Goal: Navigation & Orientation: Find specific page/section

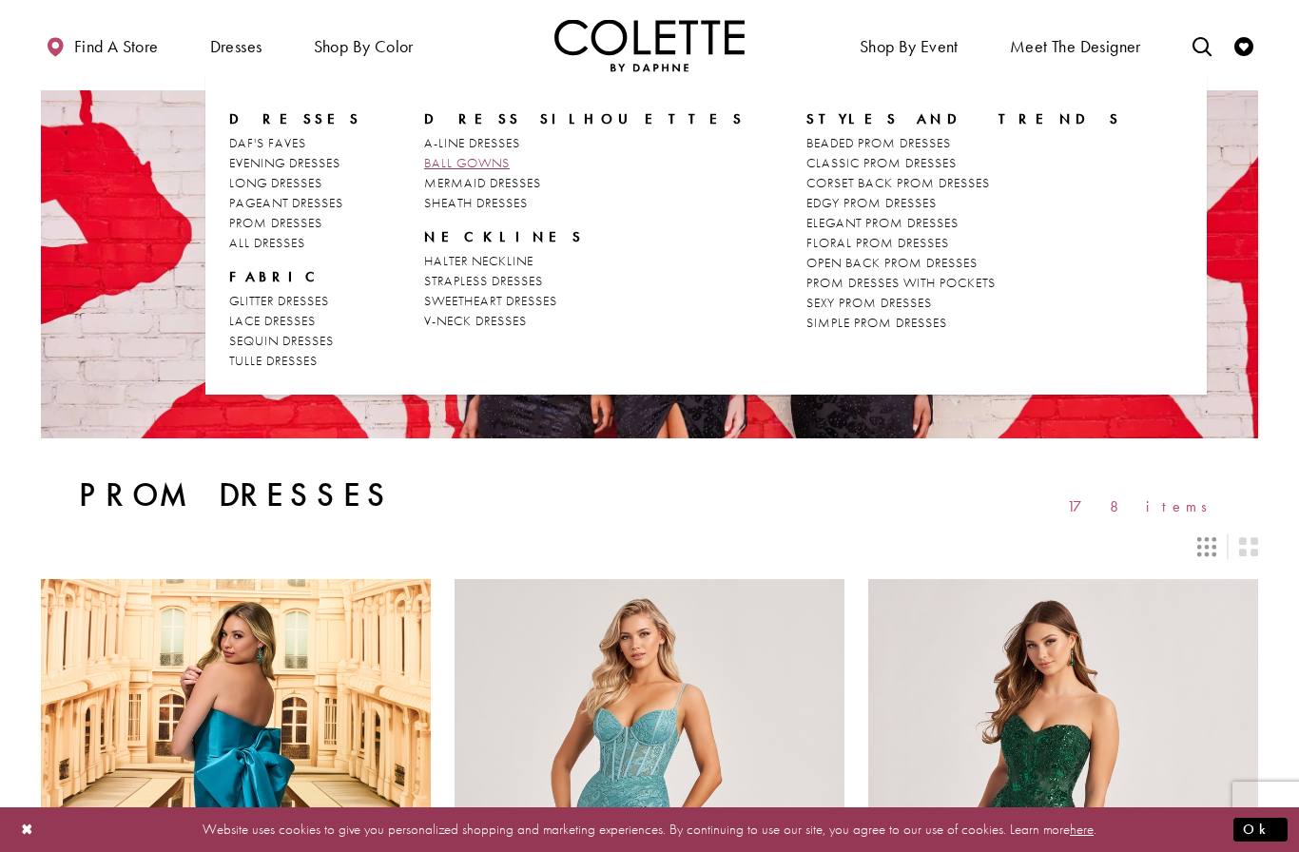
click at [463, 163] on span "BALL GOWNS" at bounding box center [467, 162] width 86 height 17
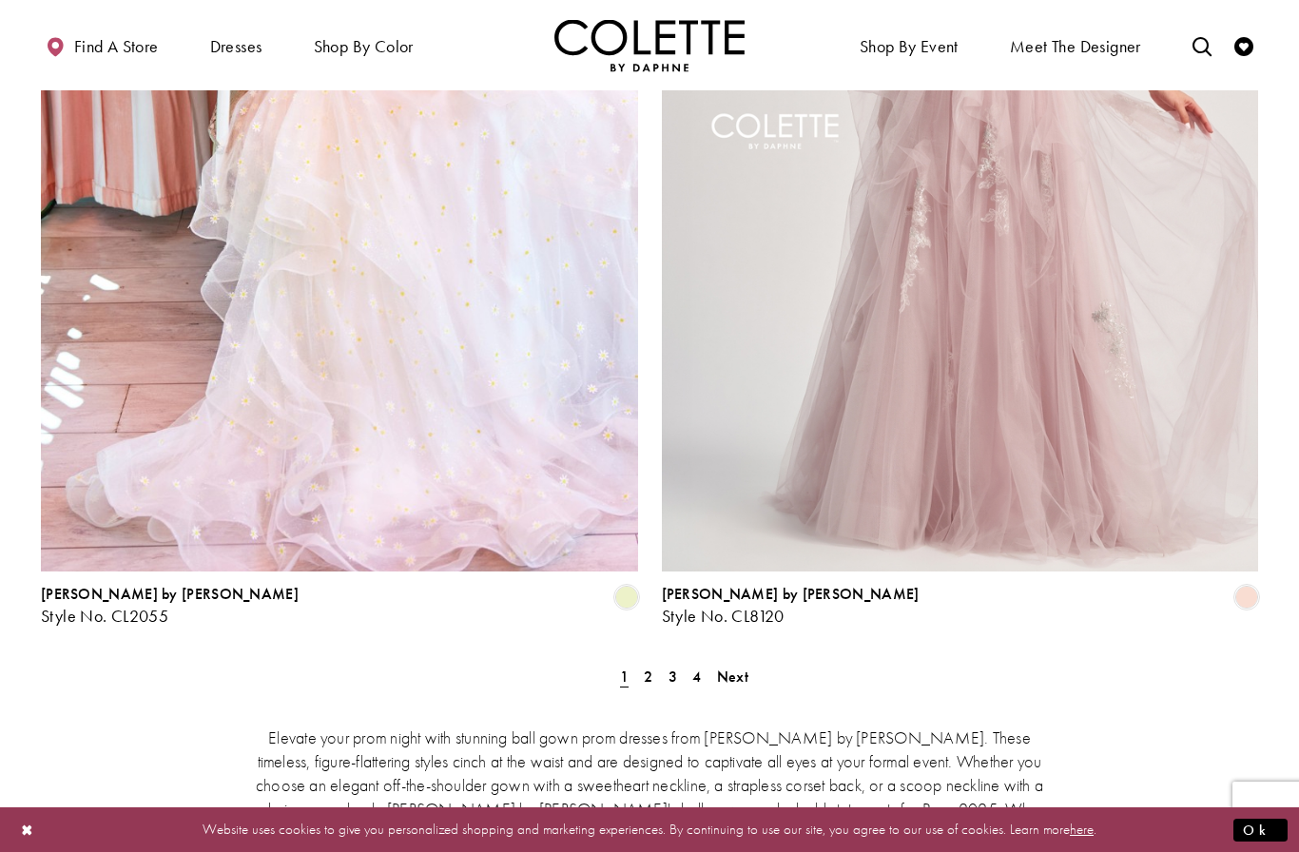
scroll to position [3310, 0]
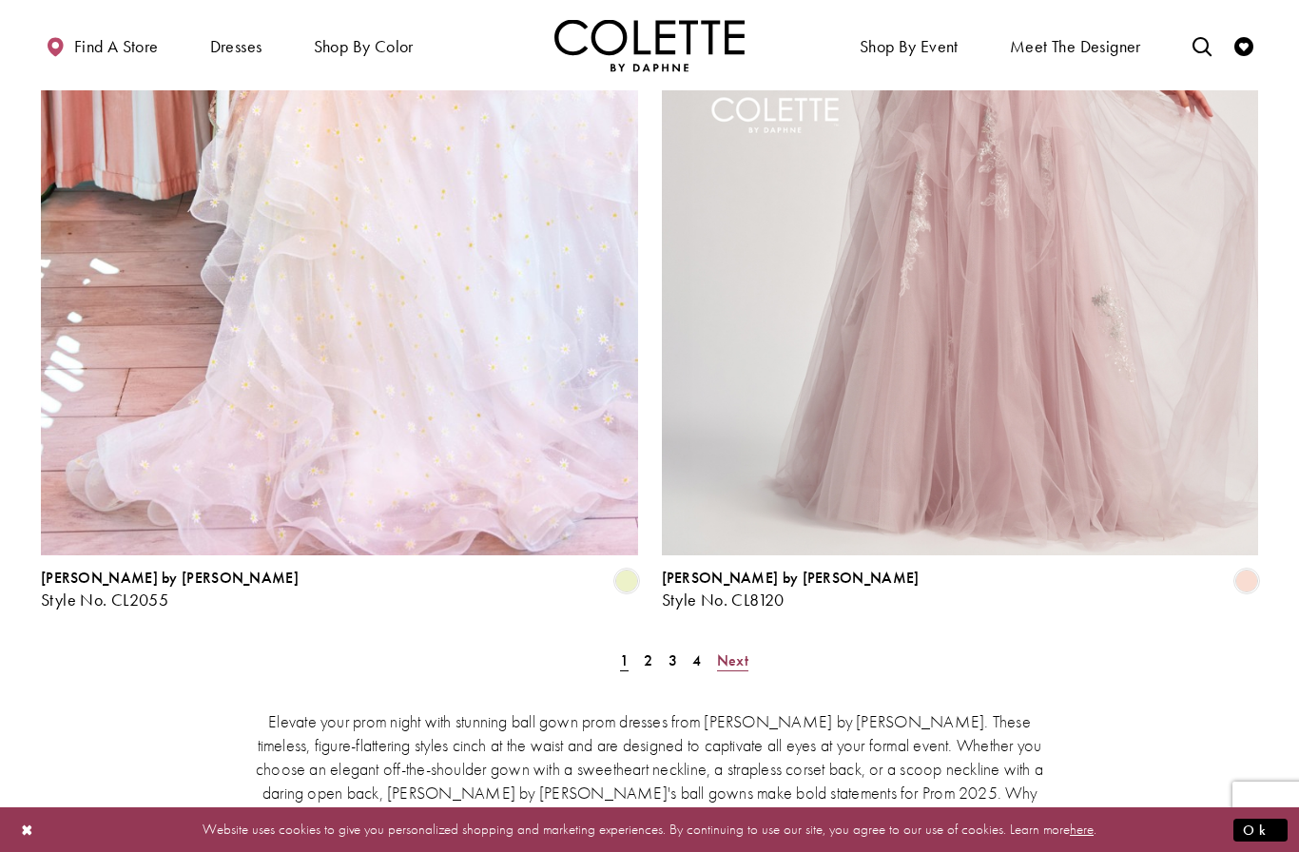
click at [735, 650] on span "Next" at bounding box center [732, 660] width 31 height 20
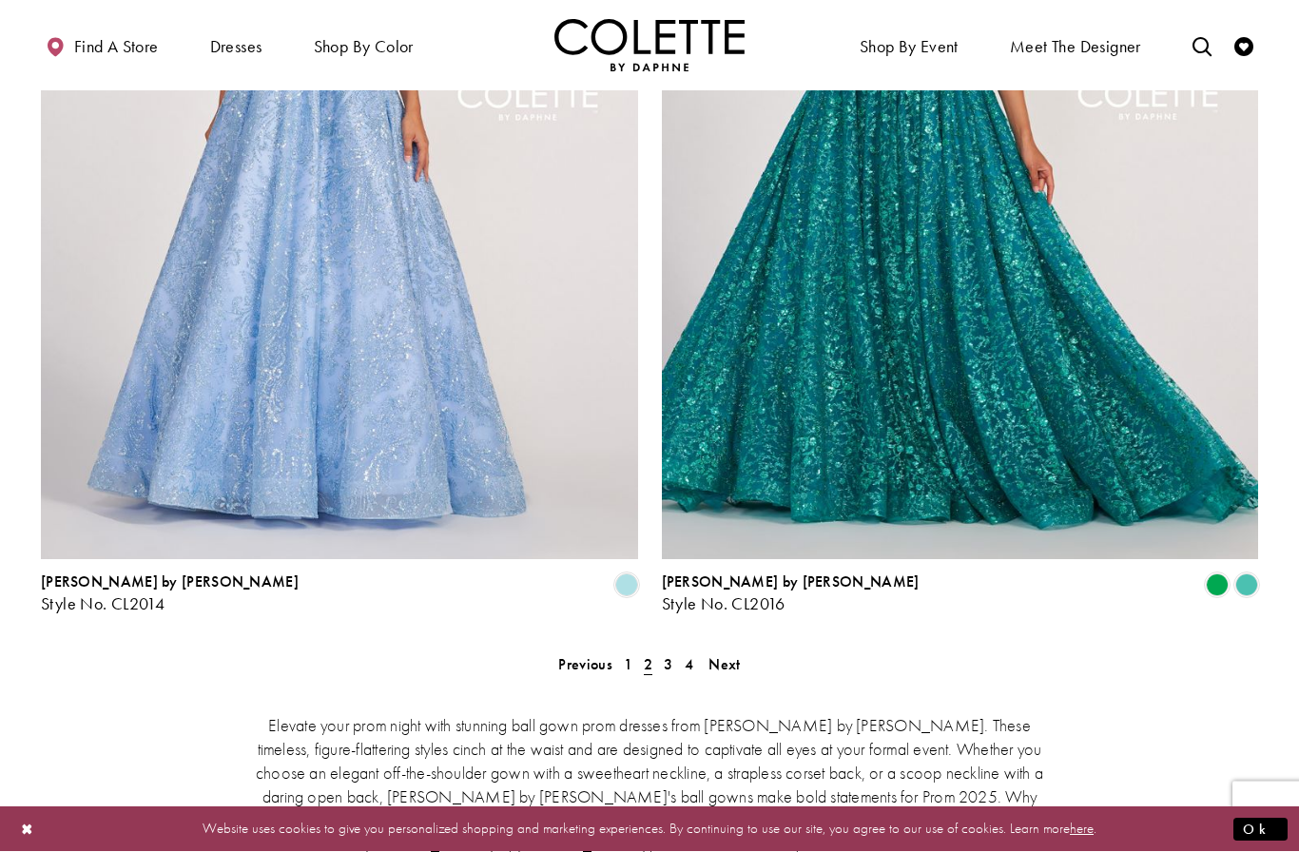
scroll to position [3323, 0]
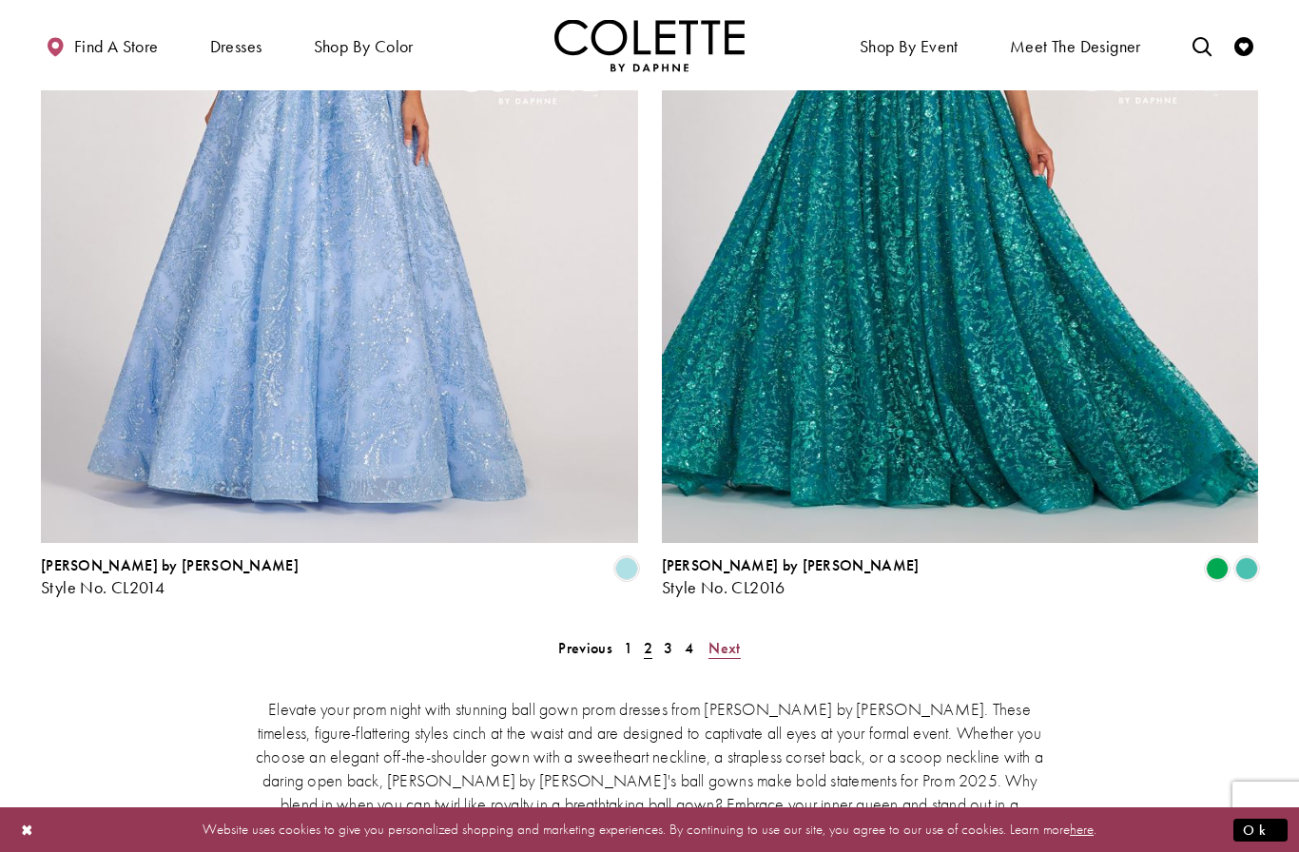
click at [717, 638] on span "Next" at bounding box center [723, 648] width 31 height 20
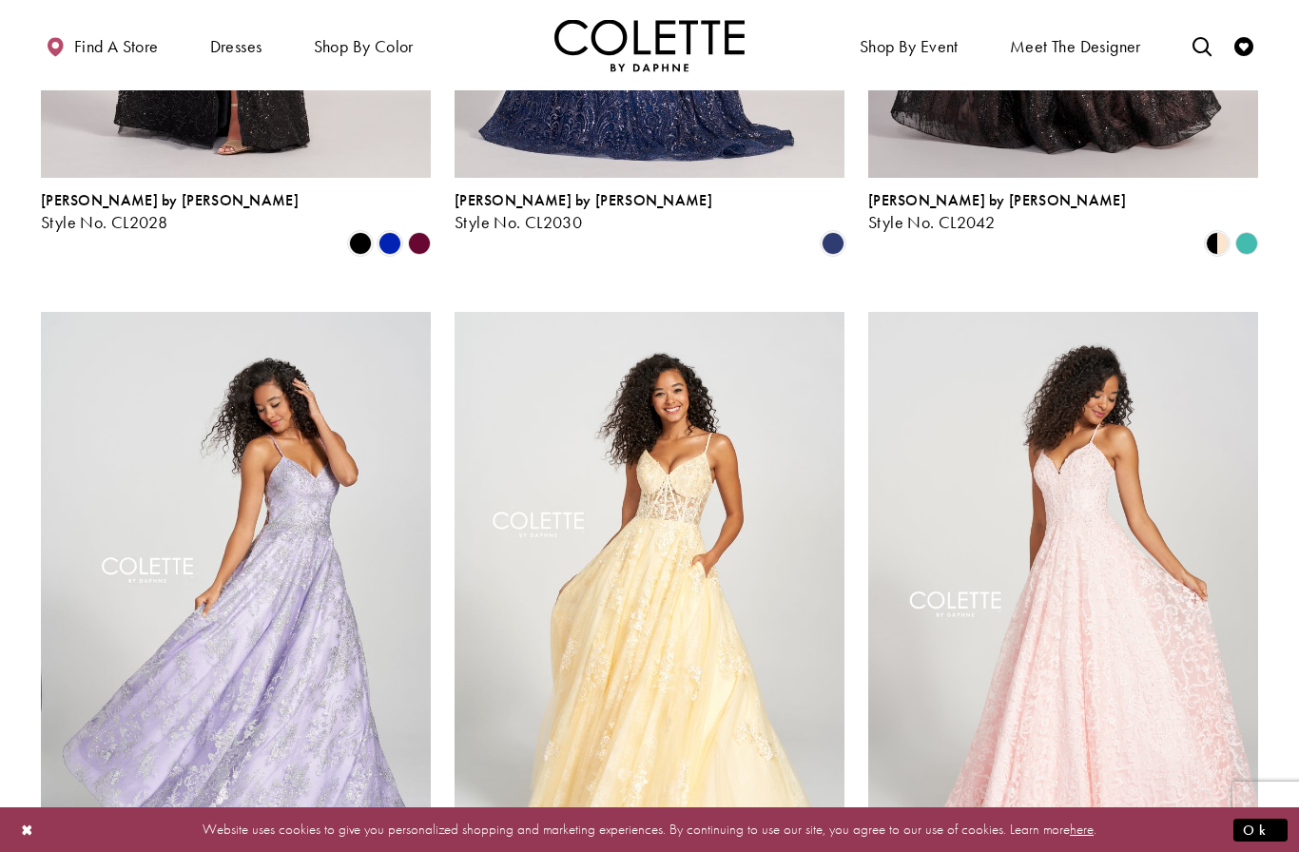
scroll to position [1987, 0]
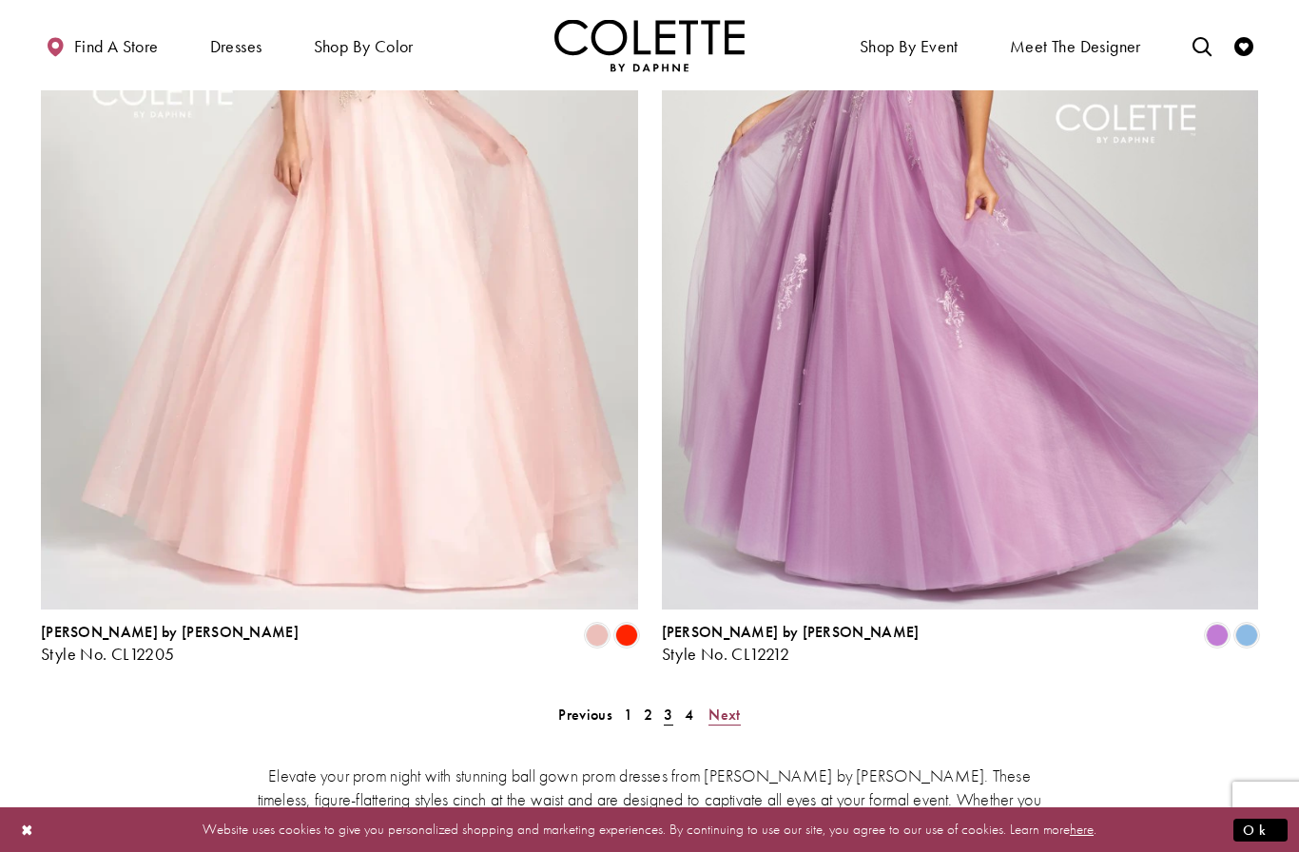
click at [733, 705] on span "Next" at bounding box center [723, 715] width 31 height 20
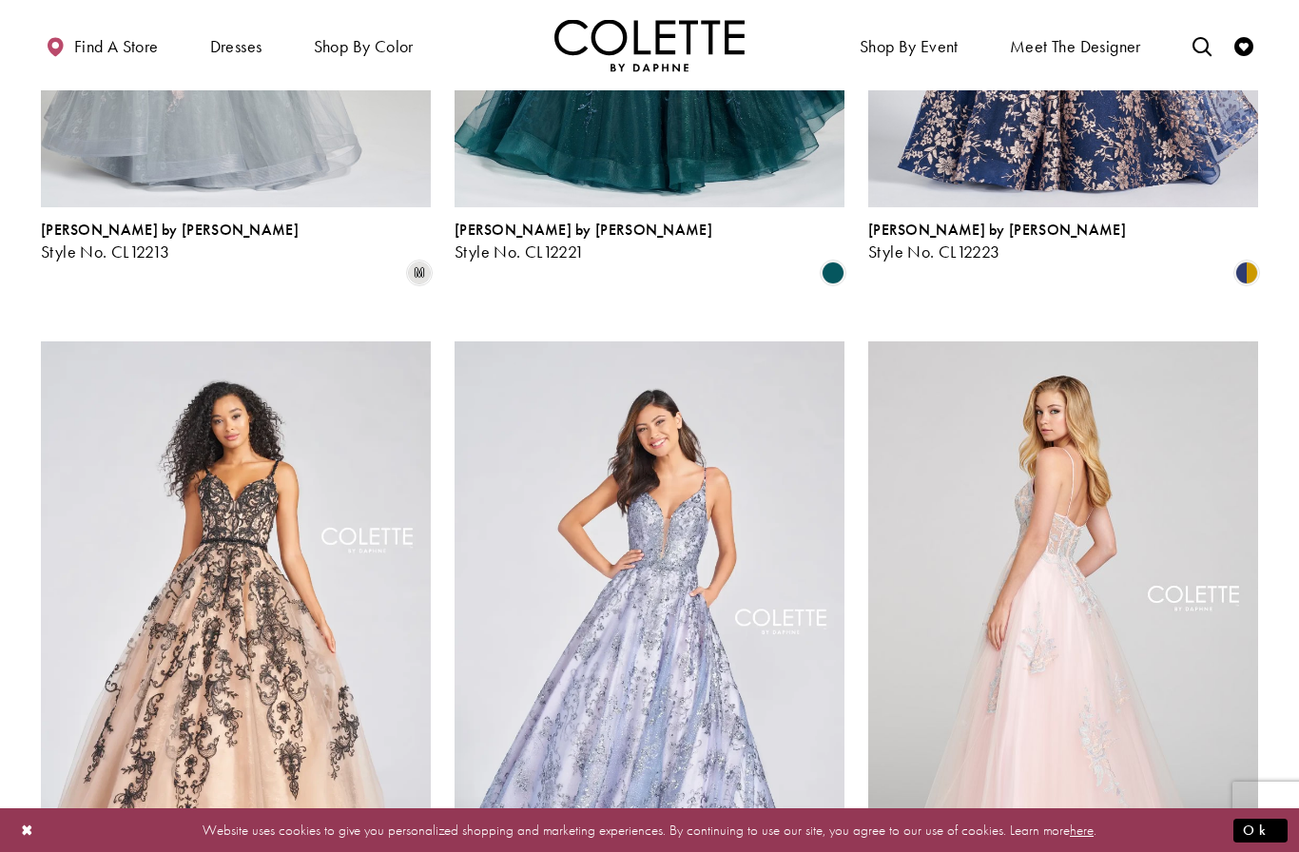
scroll to position [310, 0]
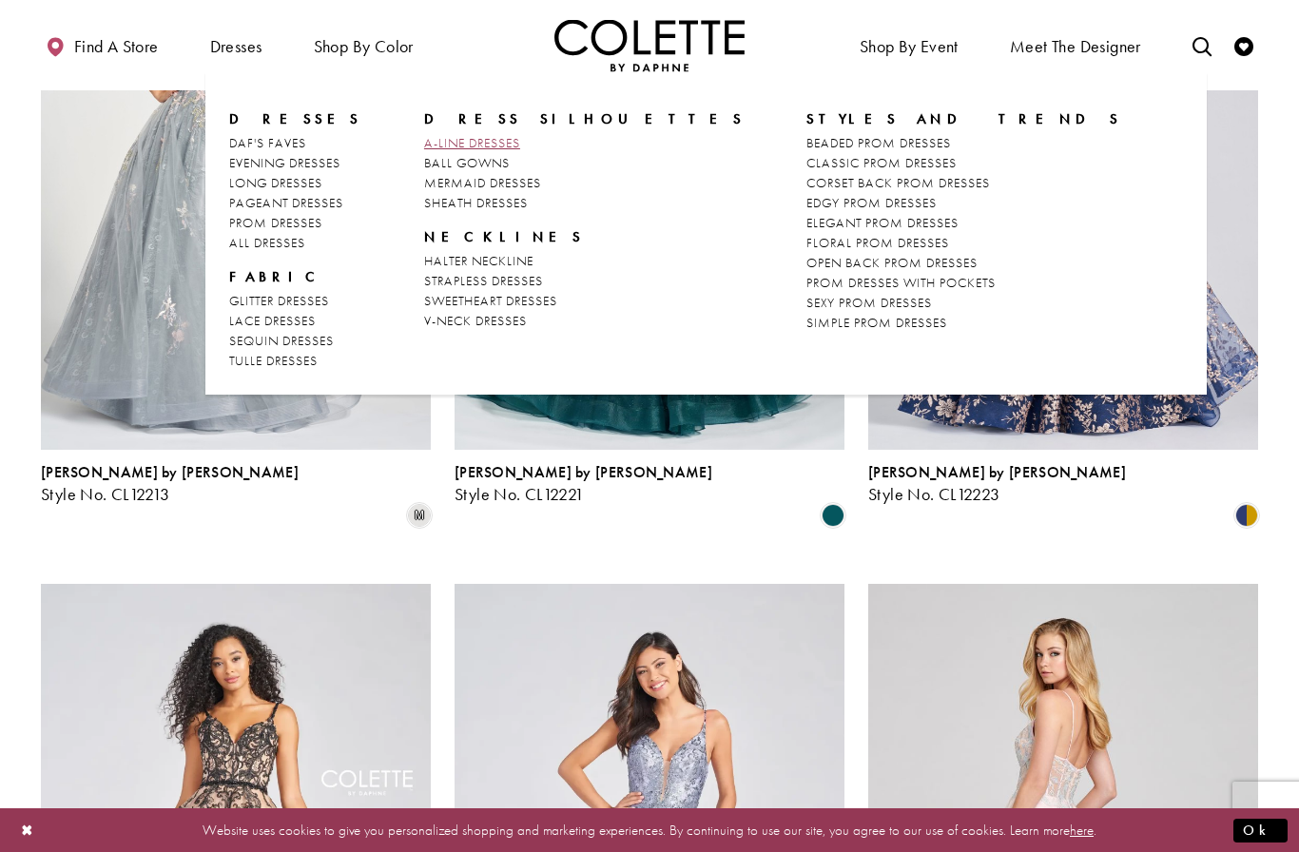
click at [451, 143] on span "A-LINE DRESSES" at bounding box center [472, 142] width 96 height 17
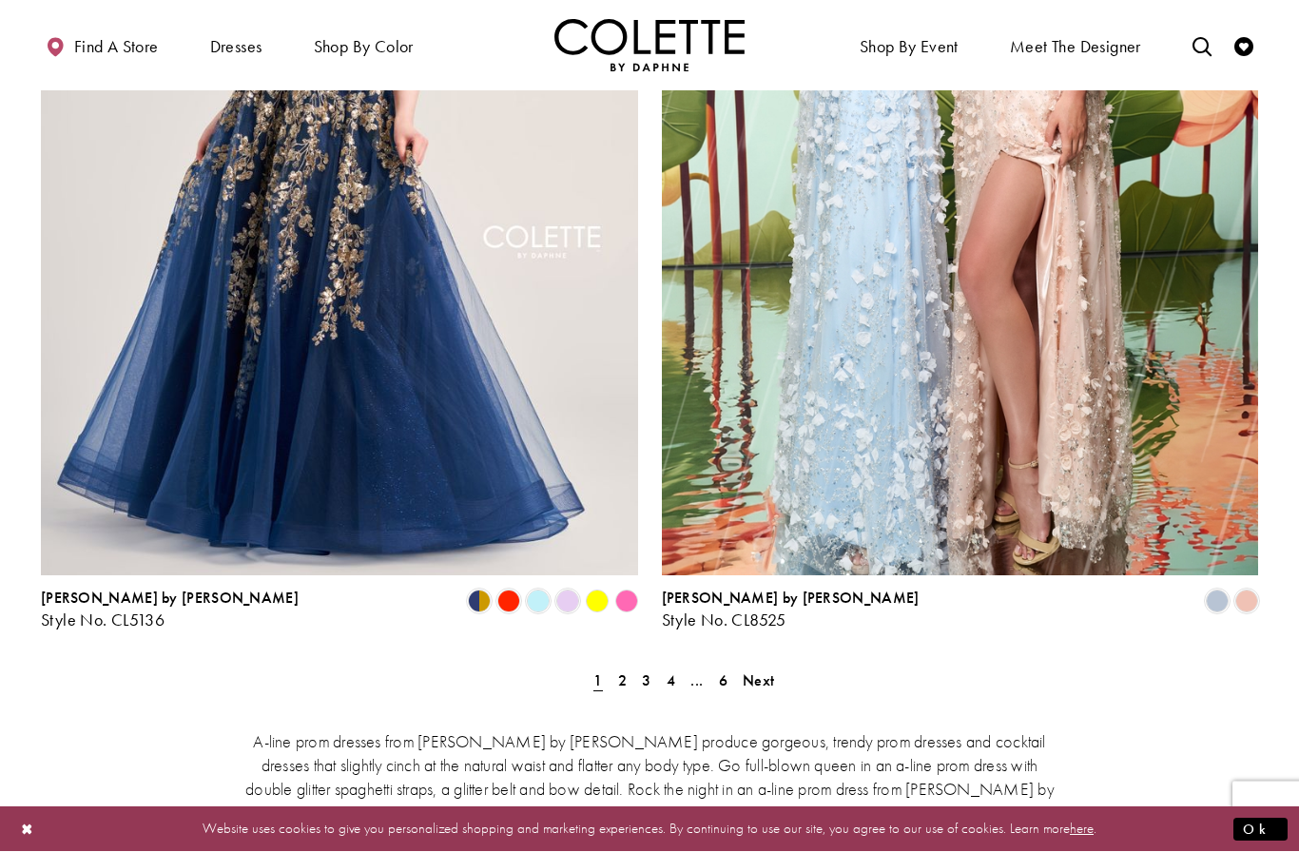
scroll to position [3307, 0]
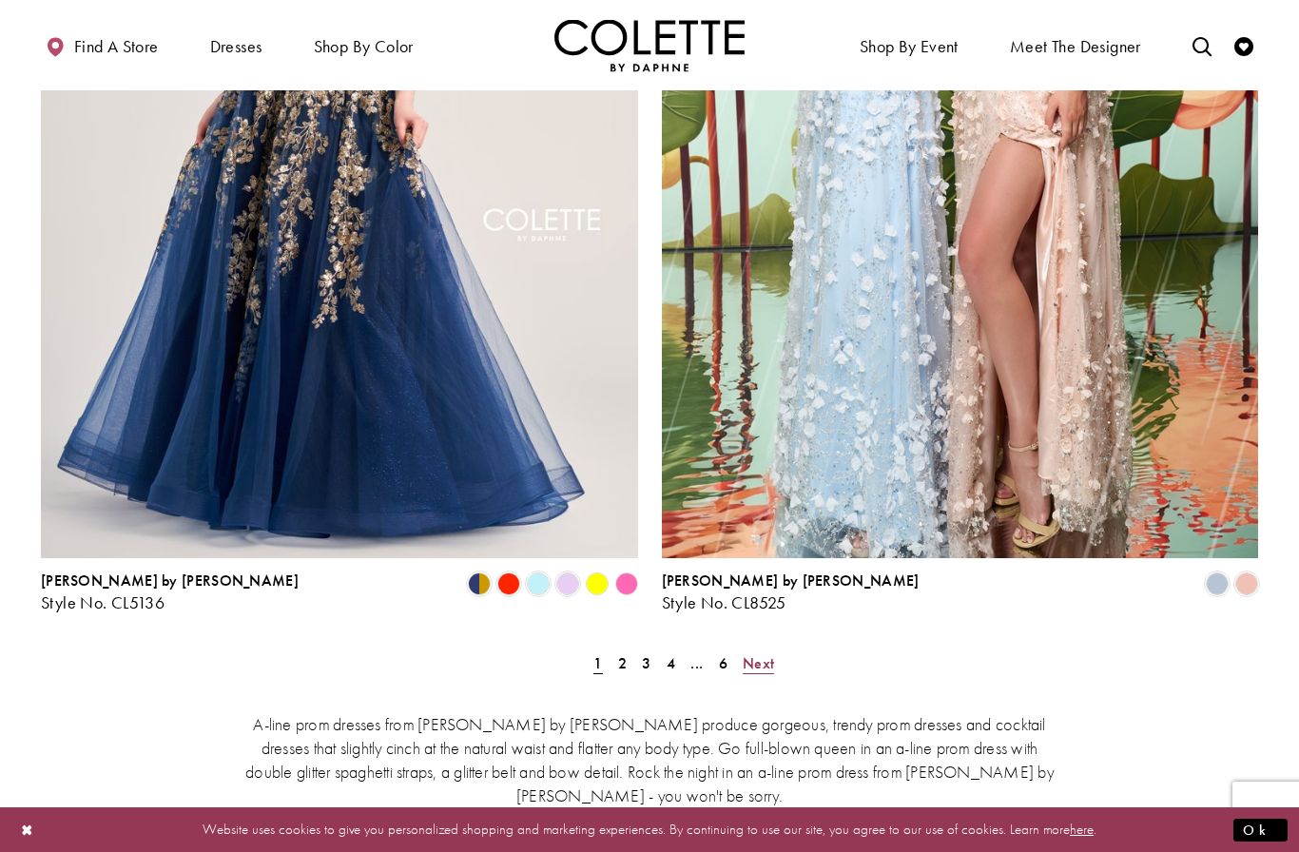
click at [765, 653] on span "Next" at bounding box center [758, 663] width 31 height 20
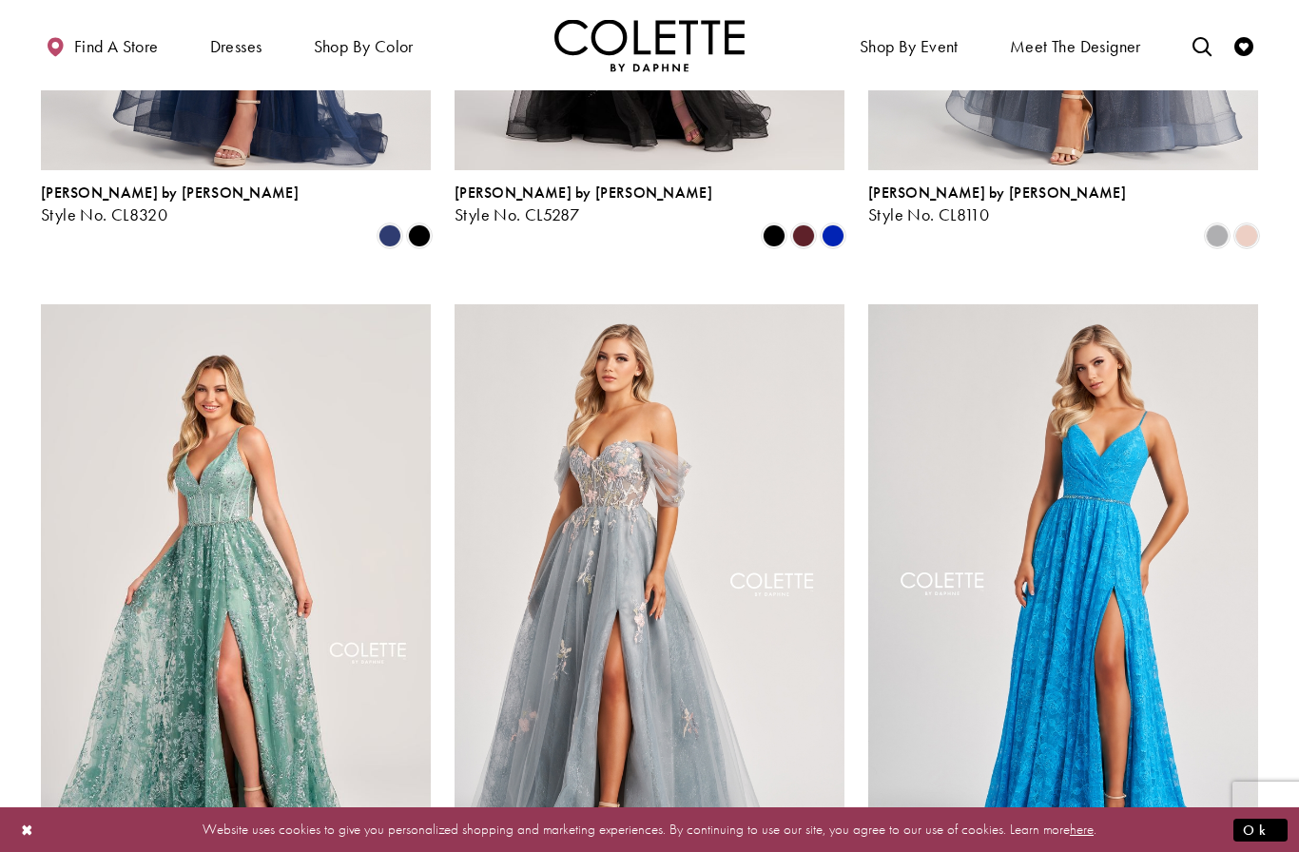
scroll to position [1290, 0]
